Goal: Task Accomplishment & Management: Use online tool/utility

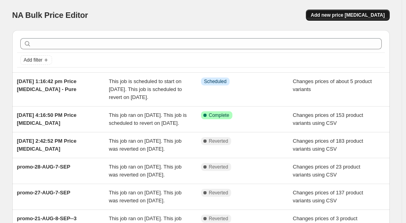
click at [345, 14] on span "Add new price [MEDICAL_DATA]" at bounding box center [347, 15] width 74 height 6
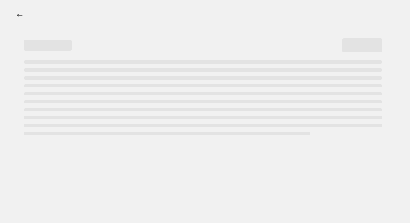
select select "percentage"
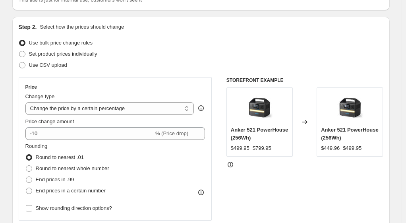
scroll to position [79, 0]
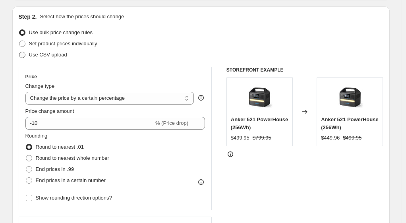
click at [56, 55] on span "Use CSV upload" at bounding box center [48, 55] width 38 height 6
click at [19, 52] on input "Use CSV upload" at bounding box center [19, 52] width 0 height 0
radio input "true"
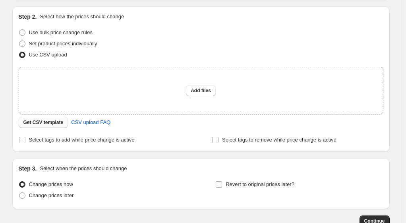
click at [56, 121] on span "Get CSV template" at bounding box center [43, 122] width 40 height 6
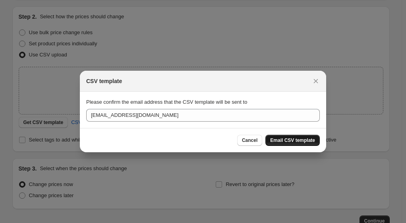
click at [288, 140] on span "Email CSV template" at bounding box center [292, 140] width 45 height 6
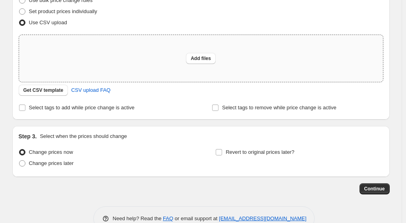
scroll to position [119, 0]
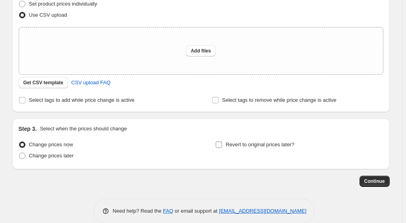
click at [221, 144] on input "Revert to original prices later?" at bounding box center [219, 144] width 6 height 6
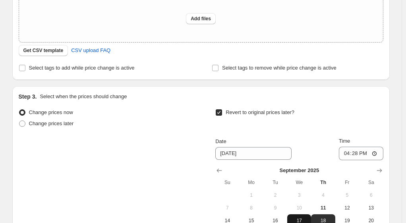
scroll to position [159, 0]
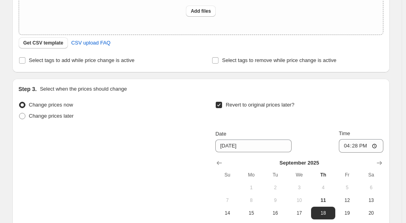
click at [222, 105] on input "Revert to original prices later?" at bounding box center [219, 105] width 6 height 6
checkbox input "false"
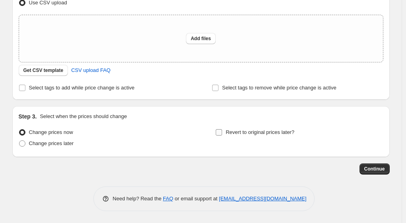
scroll to position [131, 0]
click at [60, 145] on span "Change prices later" at bounding box center [51, 144] width 45 height 6
click at [19, 141] on input "Change prices later" at bounding box center [19, 141] width 0 height 0
radio input "true"
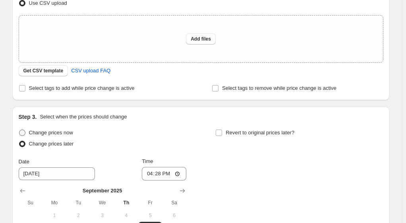
click at [48, 133] on span "Change prices now" at bounding box center [51, 132] width 44 height 6
click at [19, 130] on input "Change prices now" at bounding box center [19, 129] width 0 height 0
radio input "true"
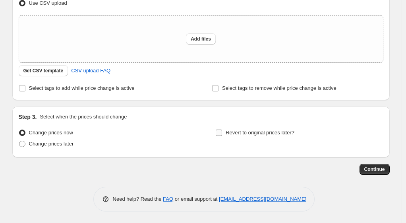
click at [221, 132] on input "Revert to original prices later?" at bounding box center [219, 132] width 6 height 6
checkbox input "true"
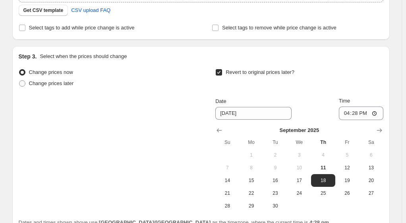
scroll to position [210, 0]
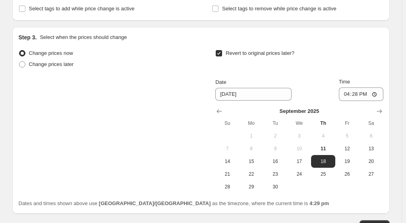
click at [139, 67] on div "Change prices later" at bounding box center [102, 64] width 167 height 11
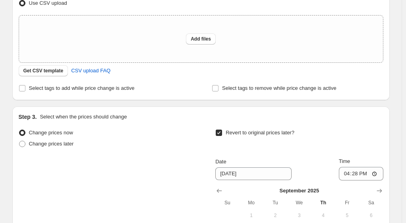
scroll to position [91, 0]
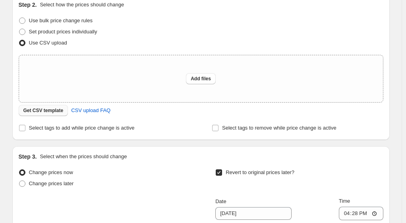
click at [34, 110] on span "Get CSV template" at bounding box center [43, 110] width 40 height 6
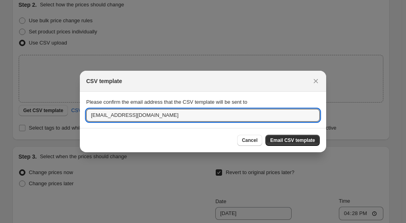
drag, startPoint x: 166, startPoint y: 114, endPoint x: 76, endPoint y: 113, distance: 89.7
type input "[EMAIL_ADDRESS][DOMAIN_NAME]"
click at [292, 139] on span "Email CSV template" at bounding box center [292, 140] width 45 height 6
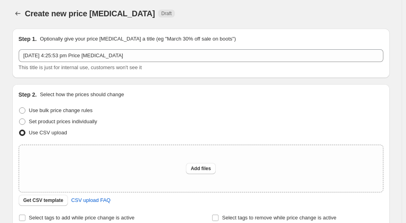
scroll to position [0, 0]
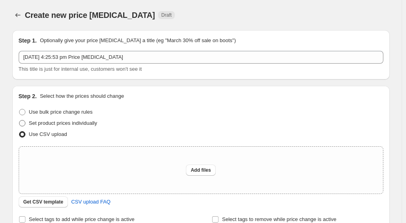
click at [54, 122] on span "Set product prices individually" at bounding box center [63, 123] width 68 height 6
click at [19, 120] on input "Set product prices individually" at bounding box center [19, 120] width 0 height 0
radio input "true"
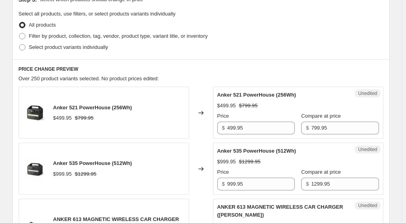
scroll to position [141, 0]
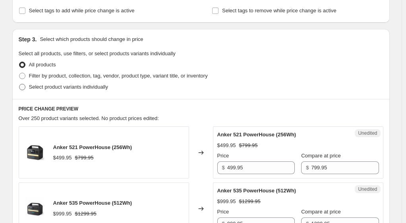
click at [25, 88] on span at bounding box center [22, 87] width 6 height 6
click at [19, 84] on input "Select product variants individually" at bounding box center [19, 84] width 0 height 0
radio input "true"
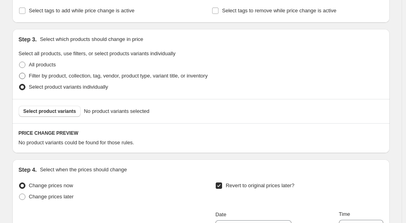
drag, startPoint x: 26, startPoint y: 75, endPoint x: 50, endPoint y: 75, distance: 23.4
click at [25, 75] on span at bounding box center [22, 76] width 6 height 6
click at [19, 73] on input "Filter by product, collection, tag, vendor, product type, variant title, or inv…" at bounding box center [19, 73] width 0 height 0
radio input "true"
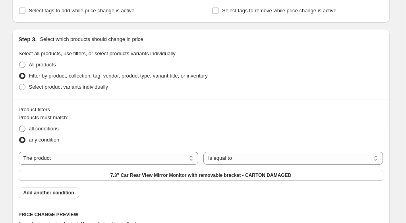
click at [59, 128] on span "all conditions" at bounding box center [44, 128] width 30 height 6
click at [19, 126] on input "all conditions" at bounding box center [19, 125] width 0 height 0
radio input "true"
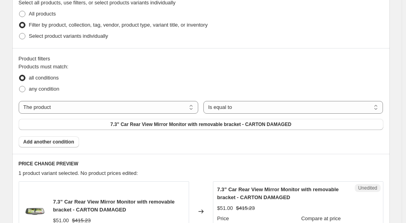
scroll to position [181, 0]
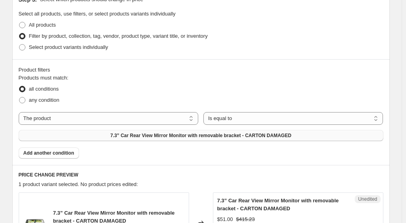
click at [291, 132] on span "7.3” Car Rear View Mirror Monitor with removable bracket - CARTON DAMAGED" at bounding box center [200, 135] width 181 height 6
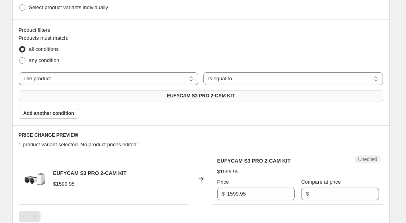
scroll to position [260, 0]
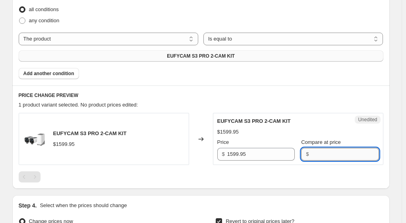
click at [326, 148] on input "Compare at price" at bounding box center [344, 154] width 67 height 13
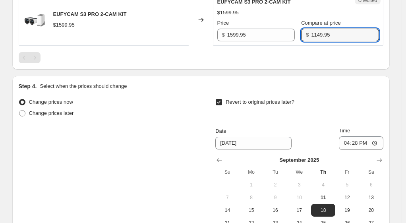
scroll to position [419, 0]
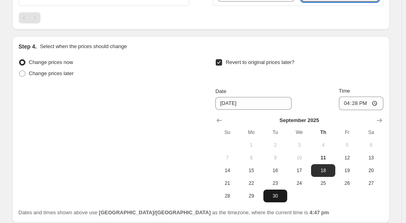
type input "1149.95"
click at [276, 181] on tbody "1 2 3 4 5 6 7 8 9 10 11 12 13 14 15 16 17 18 19 20 21 22 23 24 25 26 27 28 29 30" at bounding box center [298, 171] width 167 height 64
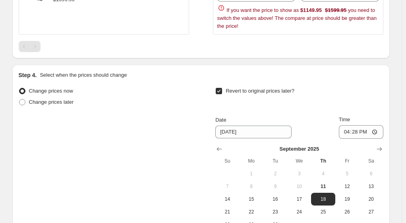
scroll to position [458, 0]
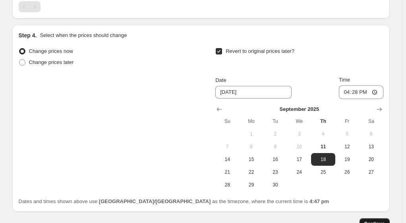
click at [380, 220] on span "Continue" at bounding box center [374, 223] width 21 height 6
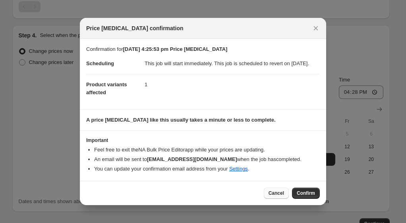
click at [283, 195] on span "Cancel" at bounding box center [275, 193] width 15 height 6
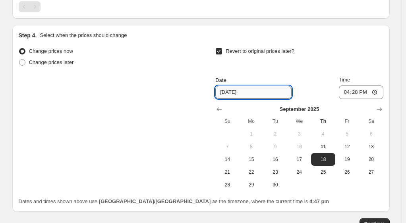
click at [264, 86] on input "[DATE]" at bounding box center [253, 92] width 76 height 13
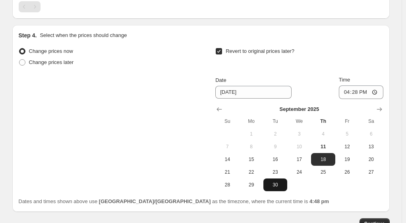
click at [280, 181] on span "30" at bounding box center [274, 184] width 17 height 6
type input "[DATE]"
click at [376, 218] on button "Continue" at bounding box center [374, 223] width 30 height 11
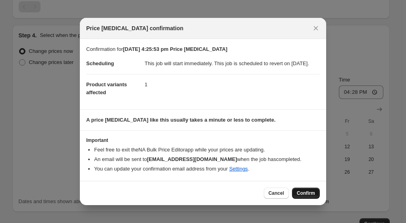
click at [310, 196] on span "Confirm" at bounding box center [305, 193] width 18 height 6
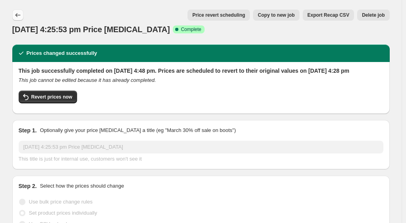
click at [21, 14] on icon "Price change jobs" at bounding box center [18, 15] width 8 height 8
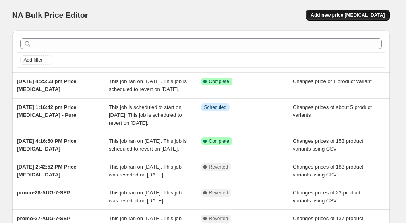
click at [360, 17] on span "Add new price [MEDICAL_DATA]" at bounding box center [347, 15] width 74 height 6
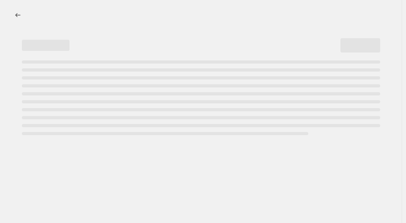
select select "percentage"
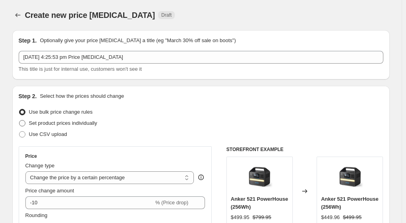
click at [80, 121] on span "Set product prices individually" at bounding box center [63, 123] width 68 height 6
click at [19, 120] on input "Set product prices individually" at bounding box center [19, 120] width 0 height 0
radio input "true"
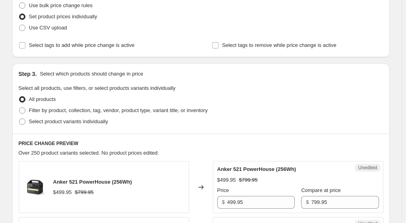
scroll to position [119, 0]
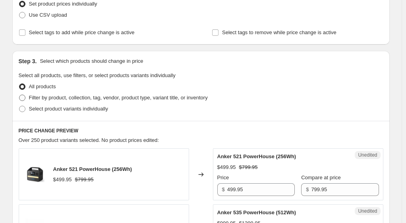
click at [43, 98] on span "Filter by product, collection, tag, vendor, product type, variant title, or inv…" at bounding box center [118, 97] width 179 height 6
click at [19, 95] on input "Filter by product, collection, tag, vendor, product type, variant title, or inv…" at bounding box center [19, 94] width 0 height 0
radio input "true"
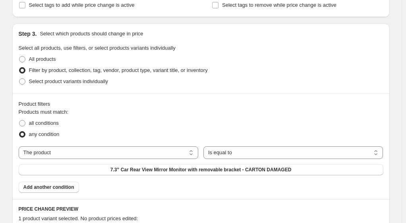
scroll to position [159, 0]
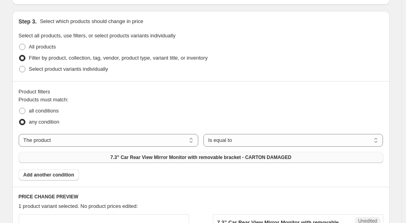
click at [291, 154] on span "7.3” Car Rear View Mirror Monitor with removable bracket - CARTON DAMAGED" at bounding box center [200, 157] width 181 height 6
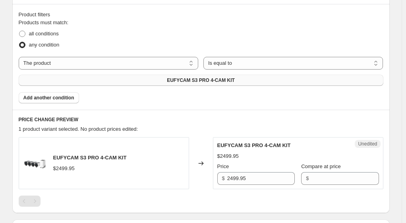
scroll to position [238, 0]
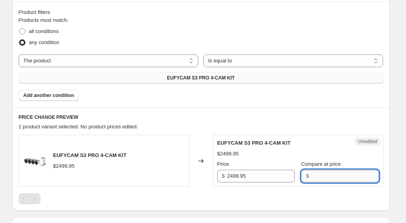
click at [320, 169] on input "Compare at price" at bounding box center [344, 175] width 67 height 13
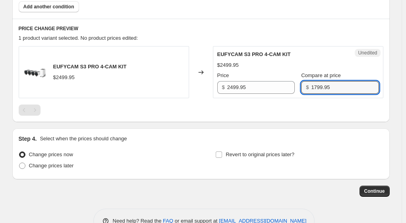
scroll to position [332, 0]
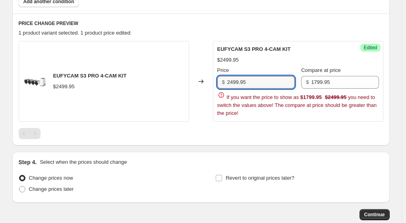
drag, startPoint x: 259, startPoint y: 67, endPoint x: 223, endPoint y: 68, distance: 36.1
click at [223, 76] on div "$ 2499.95" at bounding box center [255, 82] width 77 height 13
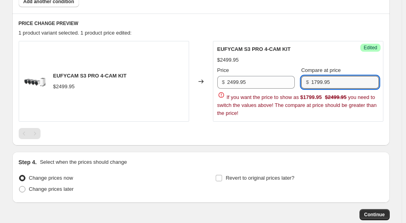
drag, startPoint x: 346, startPoint y: 67, endPoint x: 306, endPoint y: 67, distance: 39.7
click at [306, 76] on div "$ 1799.95" at bounding box center [339, 82] width 77 height 13
paste input "24"
type input "2499.95"
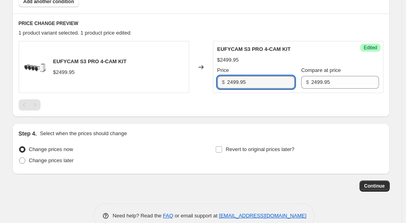
drag, startPoint x: 254, startPoint y: 65, endPoint x: 224, endPoint y: 66, distance: 29.8
click at [220, 76] on div "$ 2499.95" at bounding box center [255, 82] width 77 height 13
type input "1799.95"
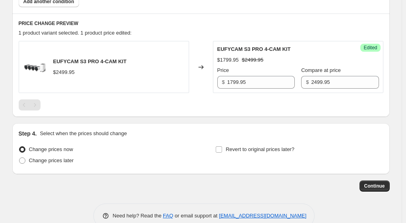
click at [254, 99] on div at bounding box center [201, 104] width 364 height 11
click at [222, 146] on input "Revert to original prices later?" at bounding box center [219, 149] width 6 height 6
checkbox input "true"
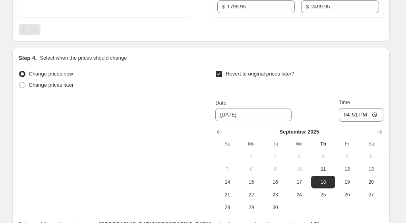
scroll to position [411, 0]
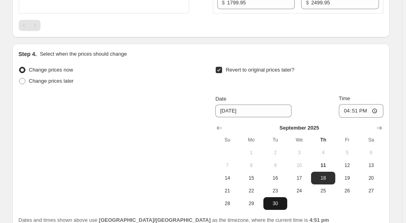
click at [276, 200] on span "30" at bounding box center [274, 203] width 17 height 6
type input "[DATE]"
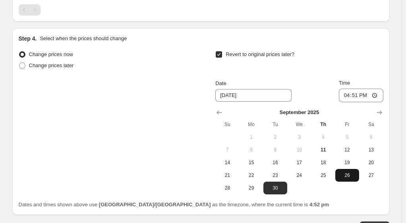
scroll to position [451, 0]
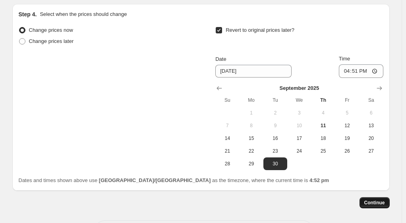
click at [379, 199] on span "Continue" at bounding box center [374, 202] width 21 height 6
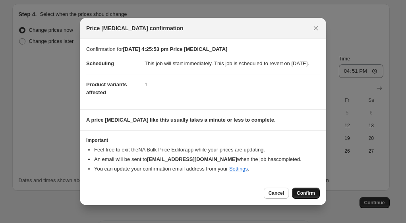
click at [314, 195] on span "Confirm" at bounding box center [305, 193] width 18 height 6
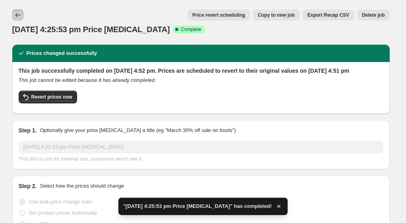
click at [21, 15] on icon "Price change jobs" at bounding box center [18, 15] width 8 height 8
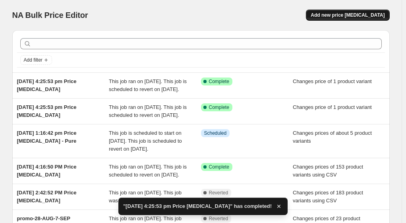
click at [377, 15] on span "Add new price [MEDICAL_DATA]" at bounding box center [347, 15] width 74 height 6
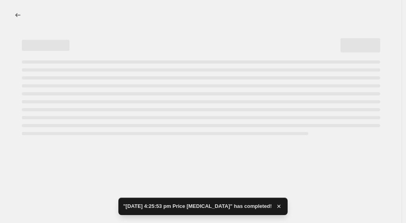
select select "percentage"
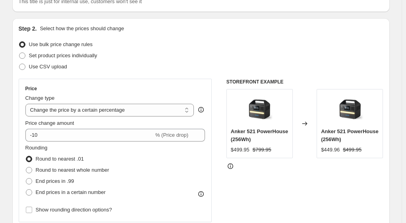
scroll to position [79, 0]
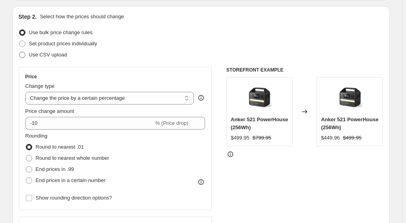
click at [61, 56] on span "Use CSV upload" at bounding box center [48, 55] width 38 height 6
click at [19, 52] on input "Use CSV upload" at bounding box center [19, 52] width 0 height 0
radio input "true"
